Goal: Navigation & Orientation: Find specific page/section

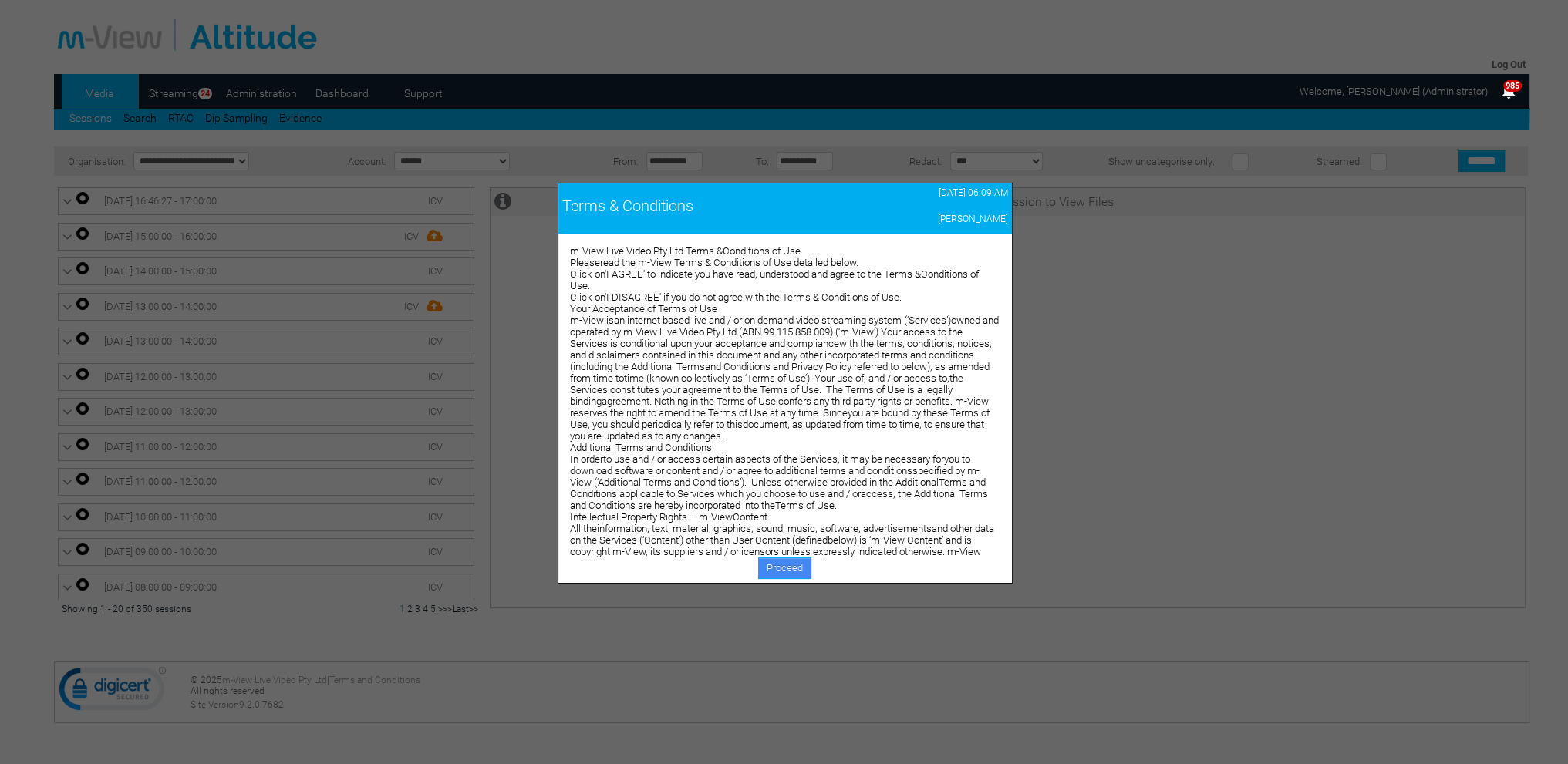
click at [767, 565] on link "Proceed" at bounding box center [785, 568] width 53 height 21
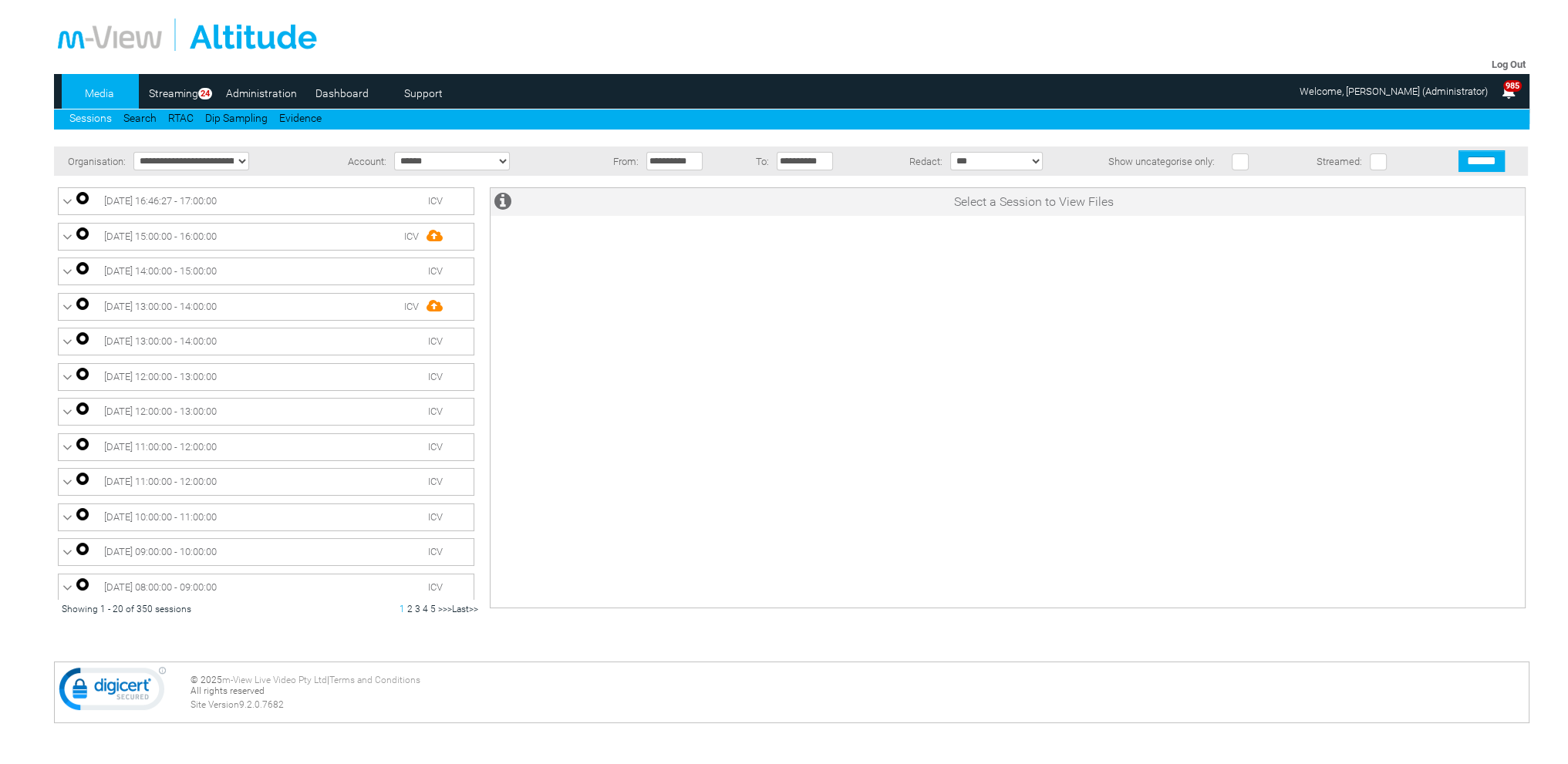
click at [333, 93] on link "Dashboard" at bounding box center [341, 93] width 75 height 23
